Goal: Task Accomplishment & Management: Use online tool/utility

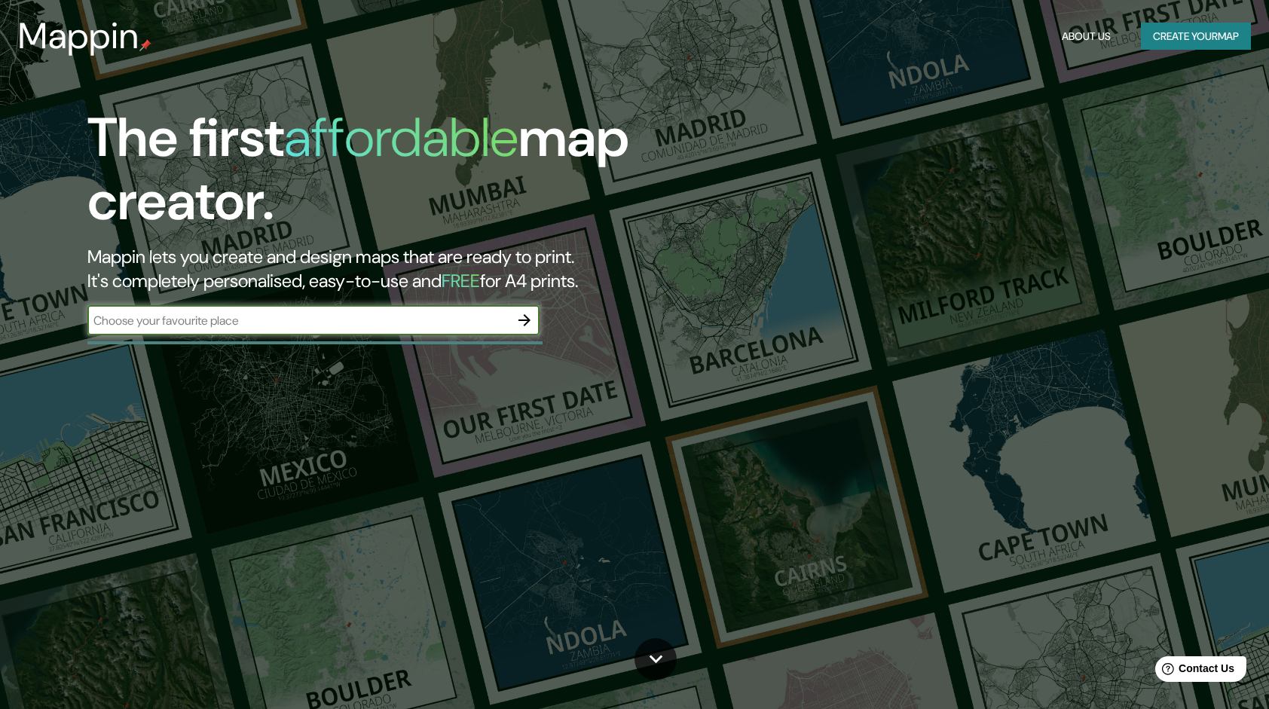
click at [332, 325] on input "text" at bounding box center [298, 320] width 422 height 17
type input "NAKAGIN CAPSULE TOWER"
click at [517, 319] on icon "button" at bounding box center [524, 320] width 18 height 18
